Goal: Check status: Check status

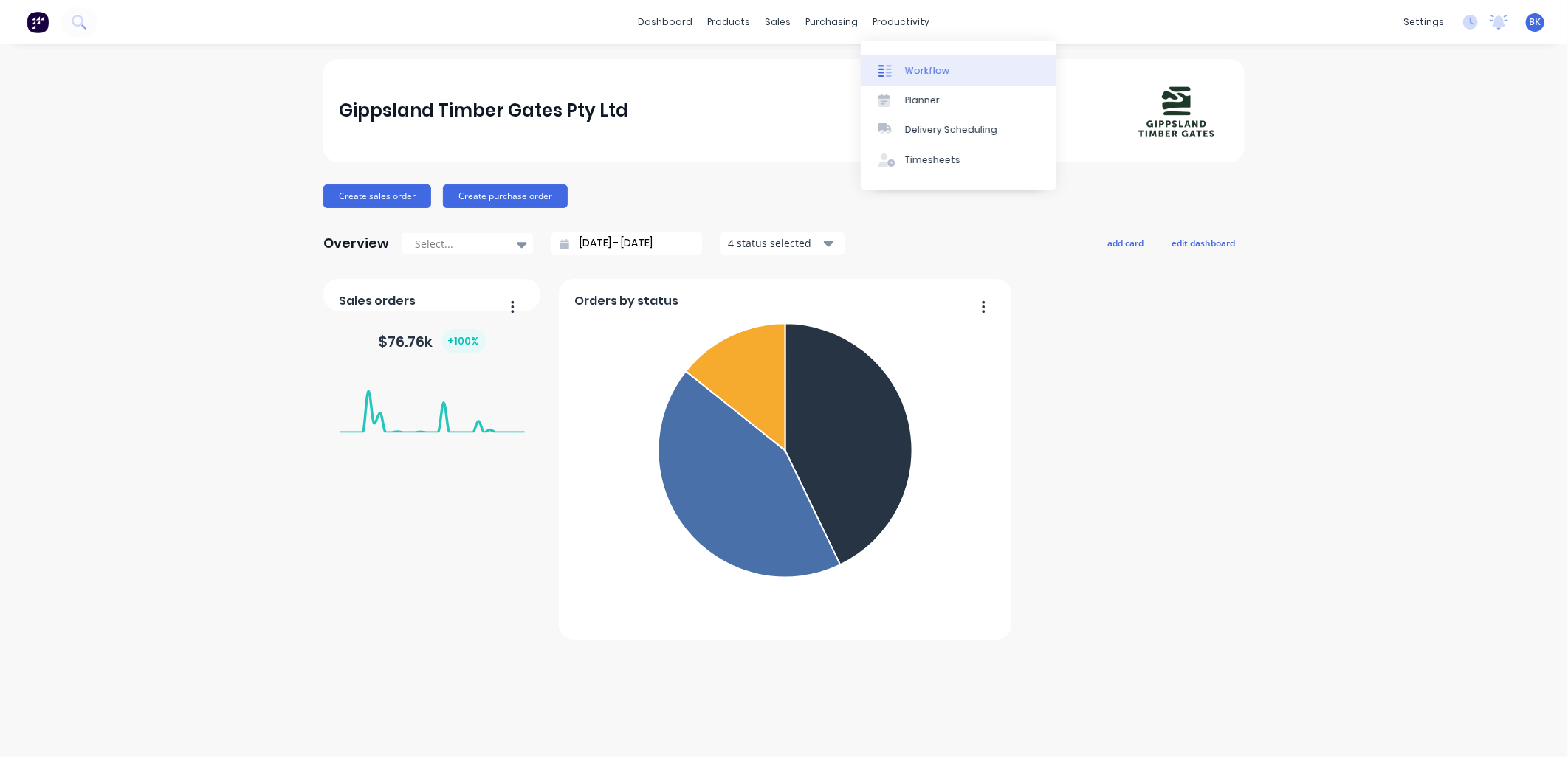
click at [917, 62] on link "Workflow" at bounding box center [958, 70] width 196 height 30
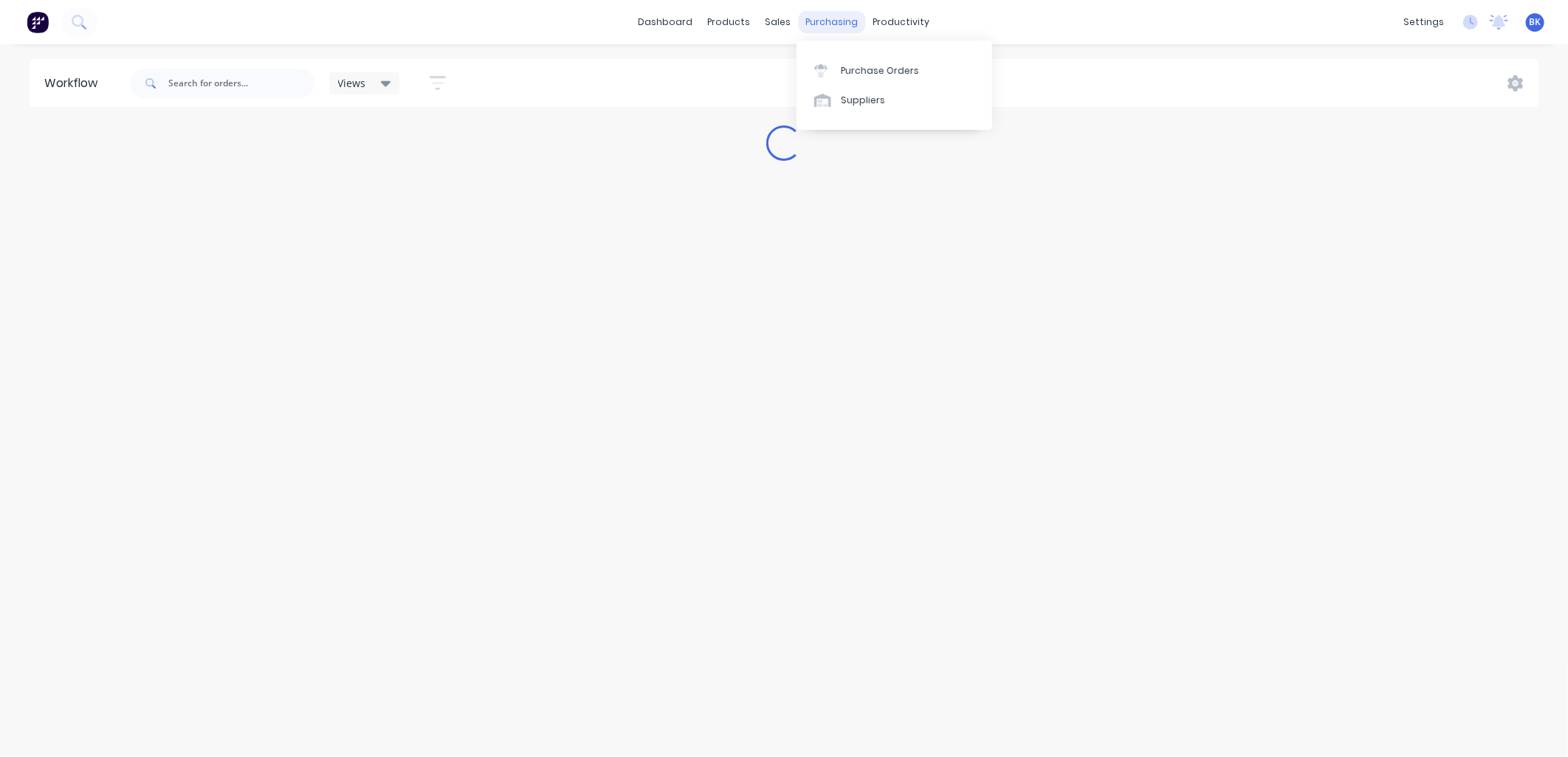
click at [838, 19] on div "purchasing" at bounding box center [833, 22] width 67 height 22
click at [843, 54] on div "Purchase Orders Suppliers" at bounding box center [894, 85] width 196 height 89
click at [846, 64] on div "Purchase Orders" at bounding box center [880, 70] width 78 height 13
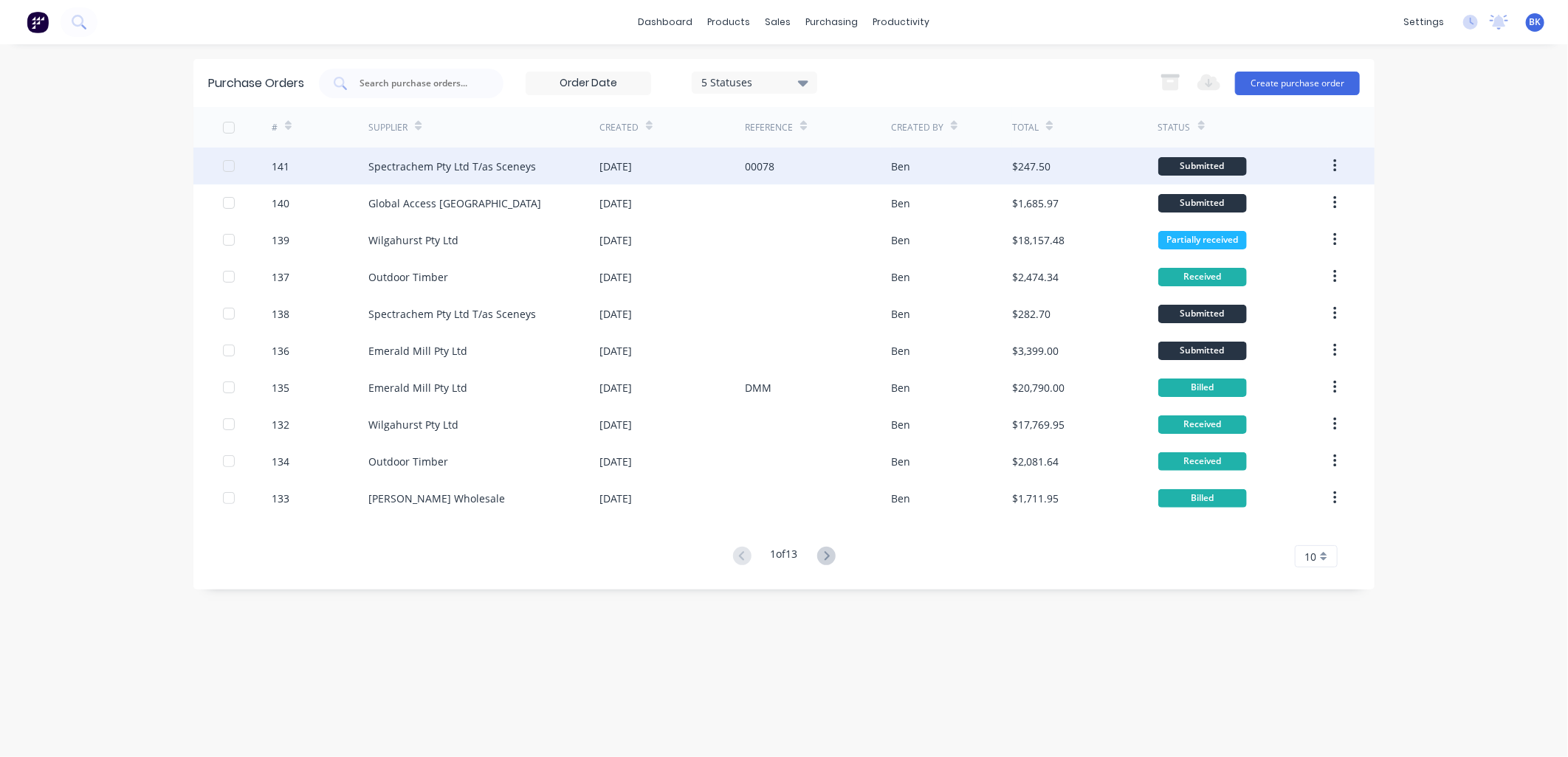
click at [486, 173] on div "Spectrachem Pty Ltd T/as Sceneys" at bounding box center [453, 166] width 168 height 15
